Goal: Information Seeking & Learning: Compare options

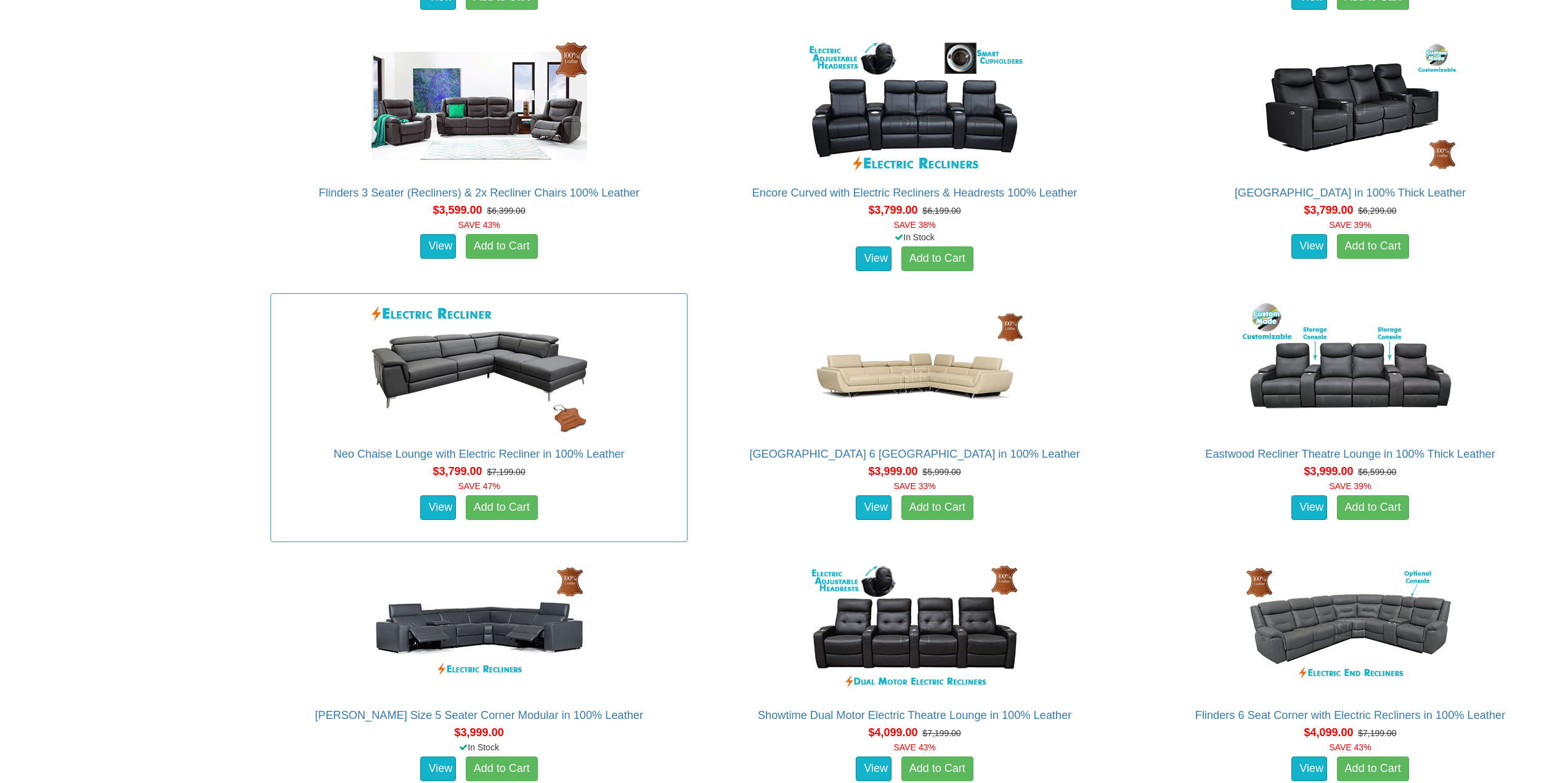
scroll to position [1643, 0]
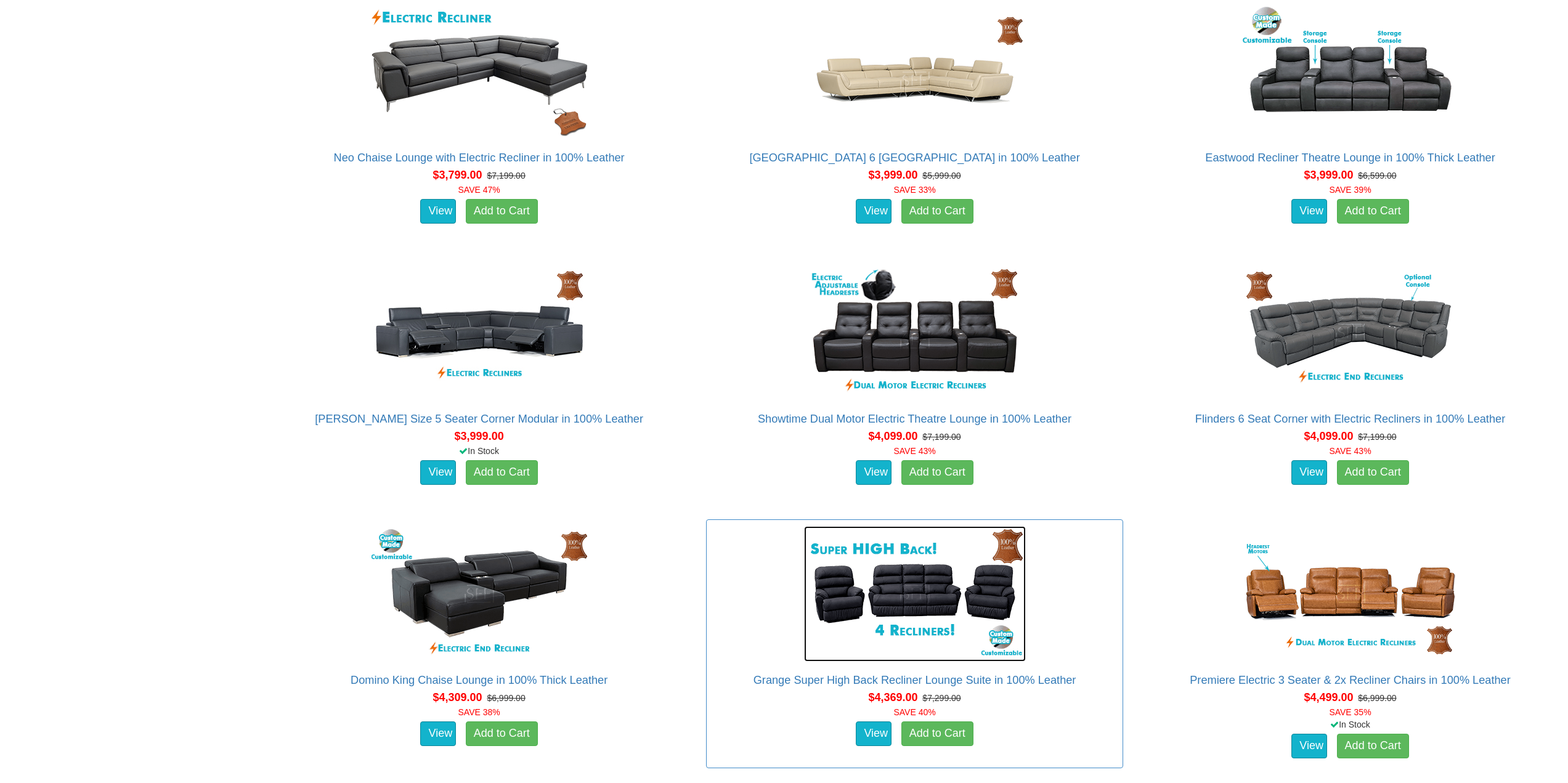
click at [927, 587] on img at bounding box center [914, 593] width 222 height 135
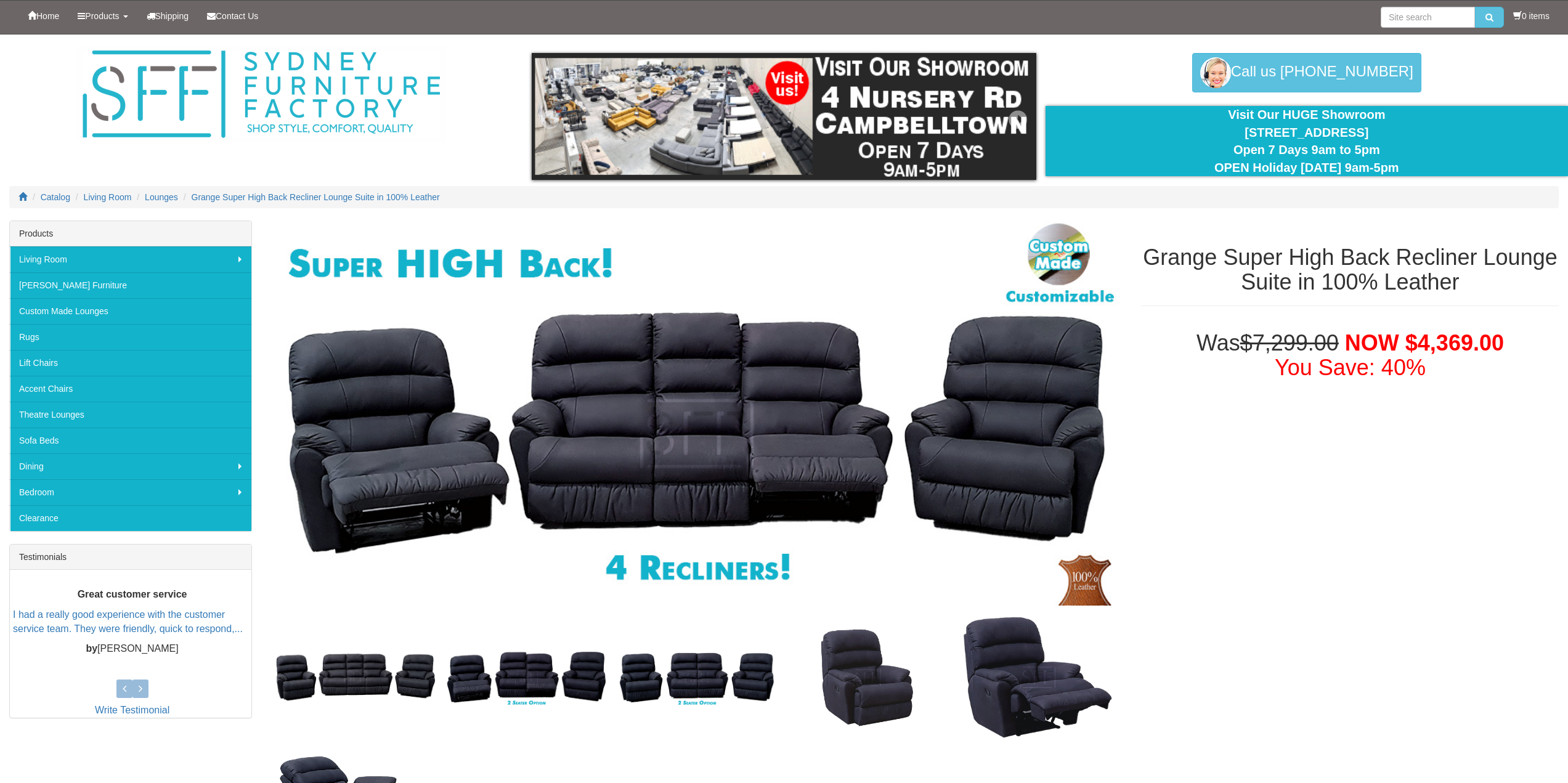
click at [640, 120] on img at bounding box center [784, 116] width 504 height 127
